Goal: Task Accomplishment & Management: Use online tool/utility

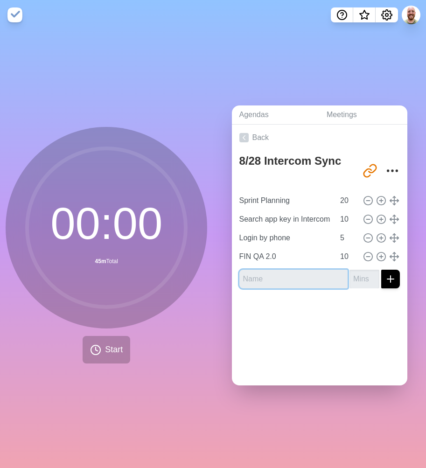
click at [304, 277] on input "text" at bounding box center [293, 279] width 109 height 19
type input "WWDC Terms"
click at [349, 273] on input "number" at bounding box center [364, 279] width 30 height 19
type input "2"
click at [385, 273] on icon "submit" at bounding box center [390, 278] width 11 height 11
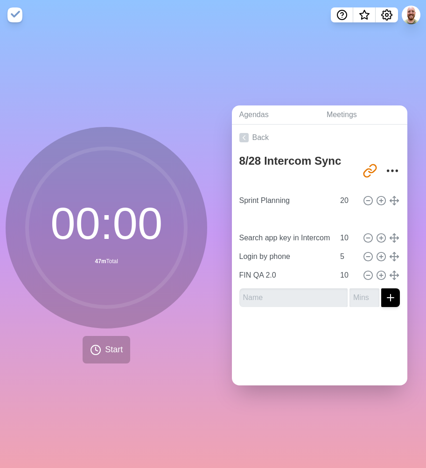
type input "WWDC Terms"
type input "2"
type input "Search app key in Intercom"
type input "10"
type input "Login by phone"
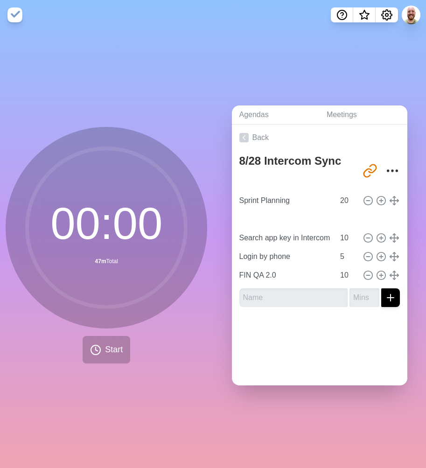
type input "5"
type input "FIN QA 2.0"
type input "10"
drag, startPoint x: 381, startPoint y: 272, endPoint x: 25, endPoint y: 461, distance: 403.0
click at [387, 15] on icon "Settings" at bounding box center [386, 14] width 11 height 11
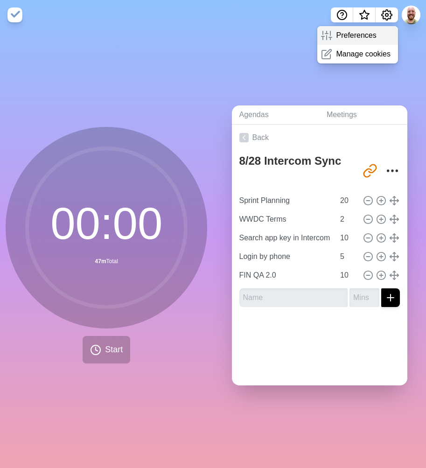
click at [357, 36] on p "Preferences" at bounding box center [356, 35] width 40 height 11
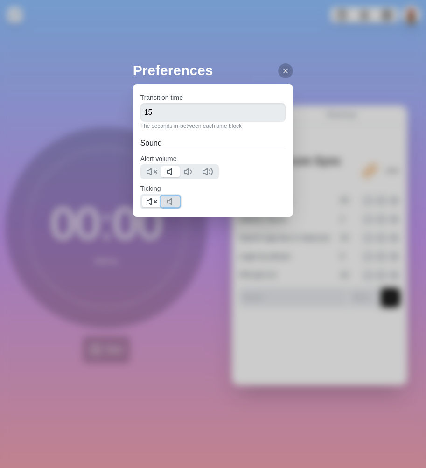
click at [171, 201] on icon at bounding box center [171, 201] width 11 height 11
drag, startPoint x: 144, startPoint y: 199, endPoint x: 148, endPoint y: 200, distance: 4.9
click at [144, 199] on button at bounding box center [151, 201] width 19 height 11
click at [282, 71] on icon at bounding box center [285, 70] width 7 height 7
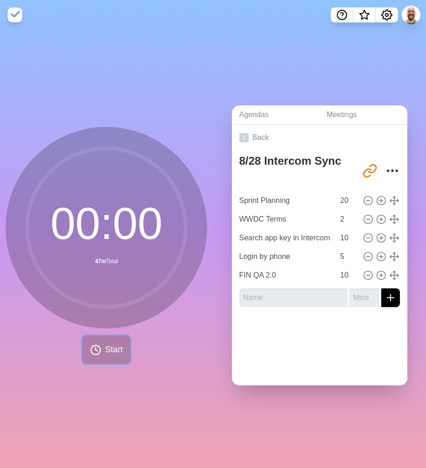
click at [110, 343] on span "Start" at bounding box center [114, 349] width 18 height 13
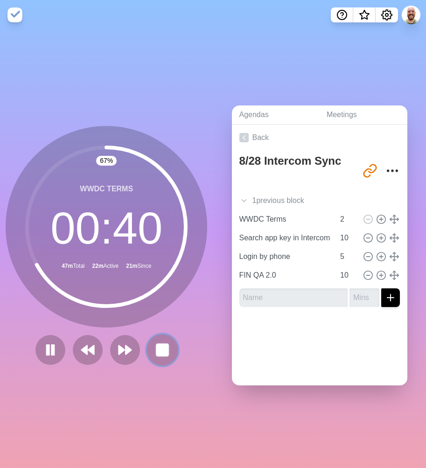
click at [162, 344] on rect at bounding box center [163, 350] width 12 height 12
